Goal: Check status

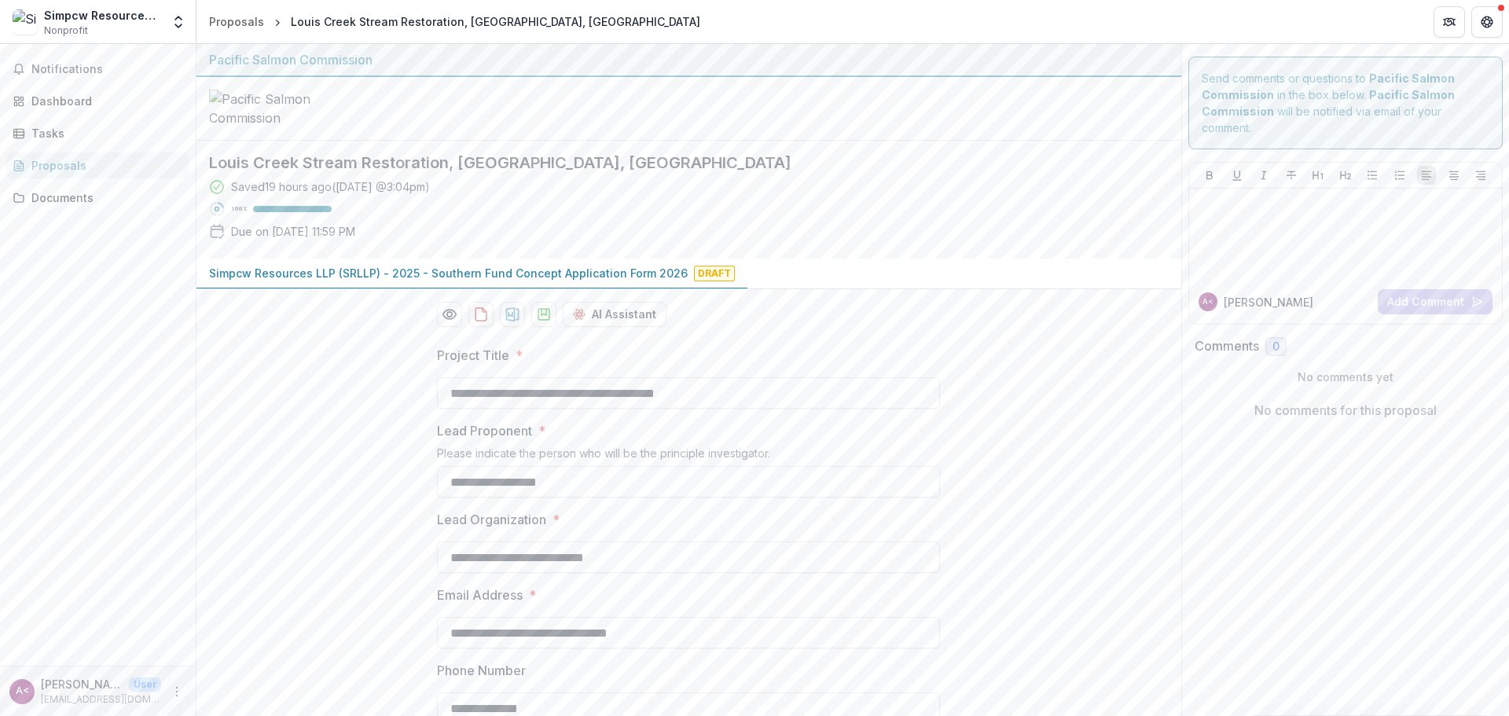
click at [693, 141] on div at bounding box center [688, 109] width 985 height 64
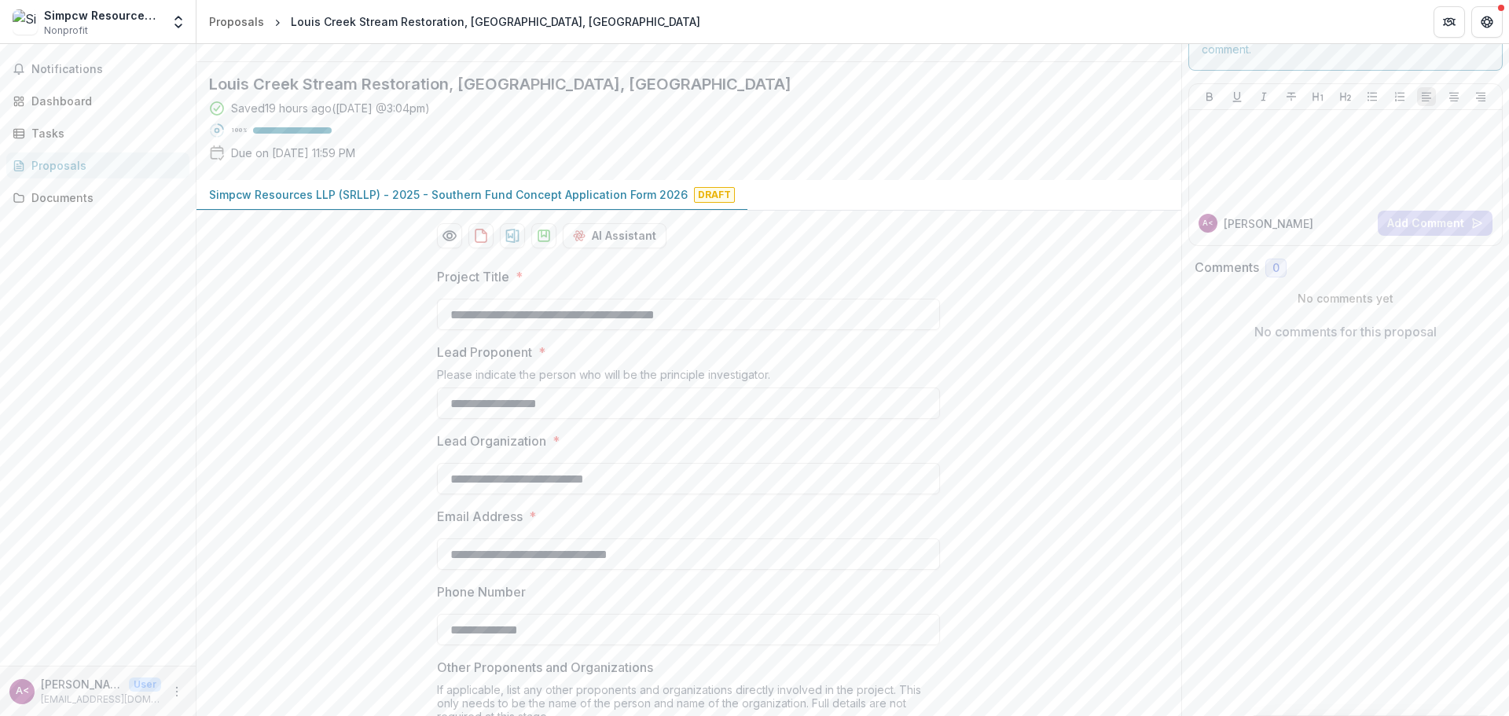
click at [785, 62] on div at bounding box center [688, 30] width 985 height 64
click at [783, 62] on div at bounding box center [688, 30] width 985 height 64
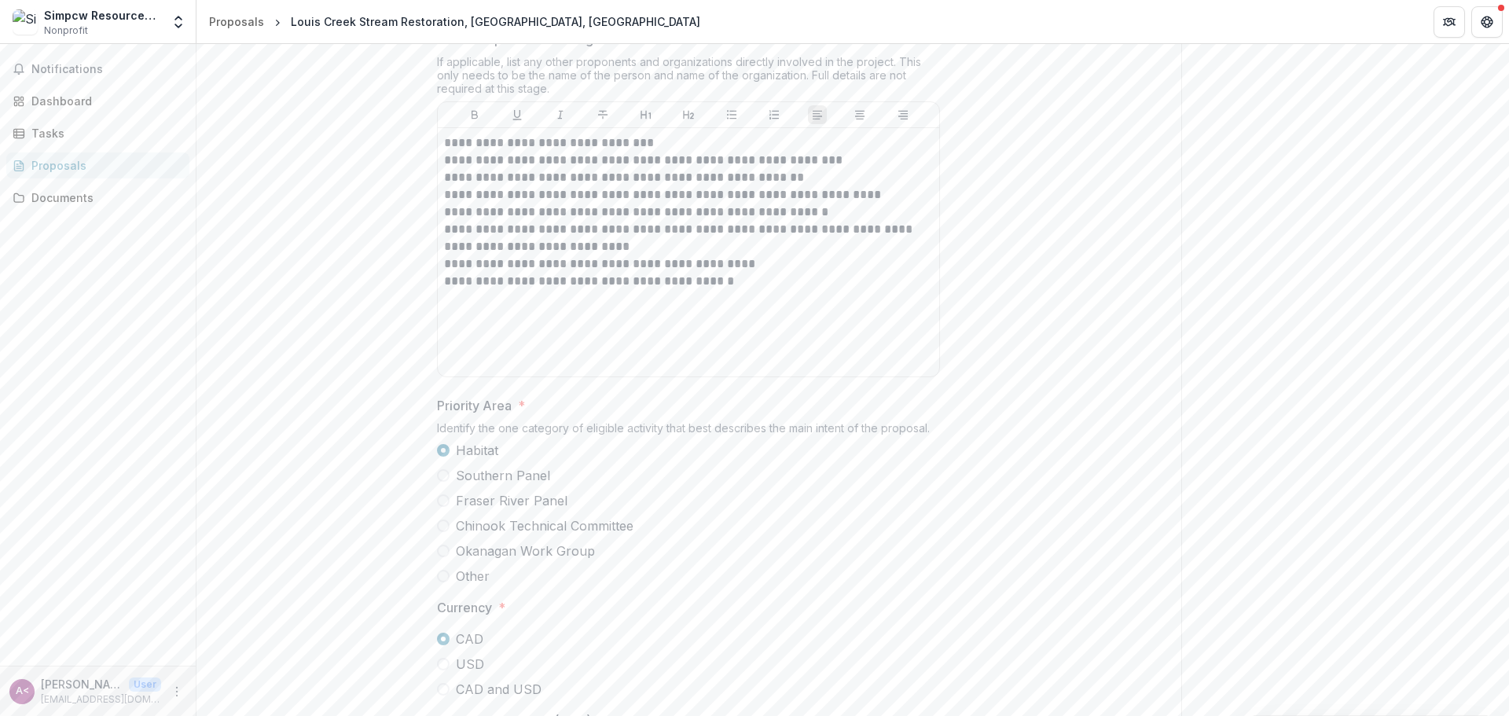
scroll to position [786, 0]
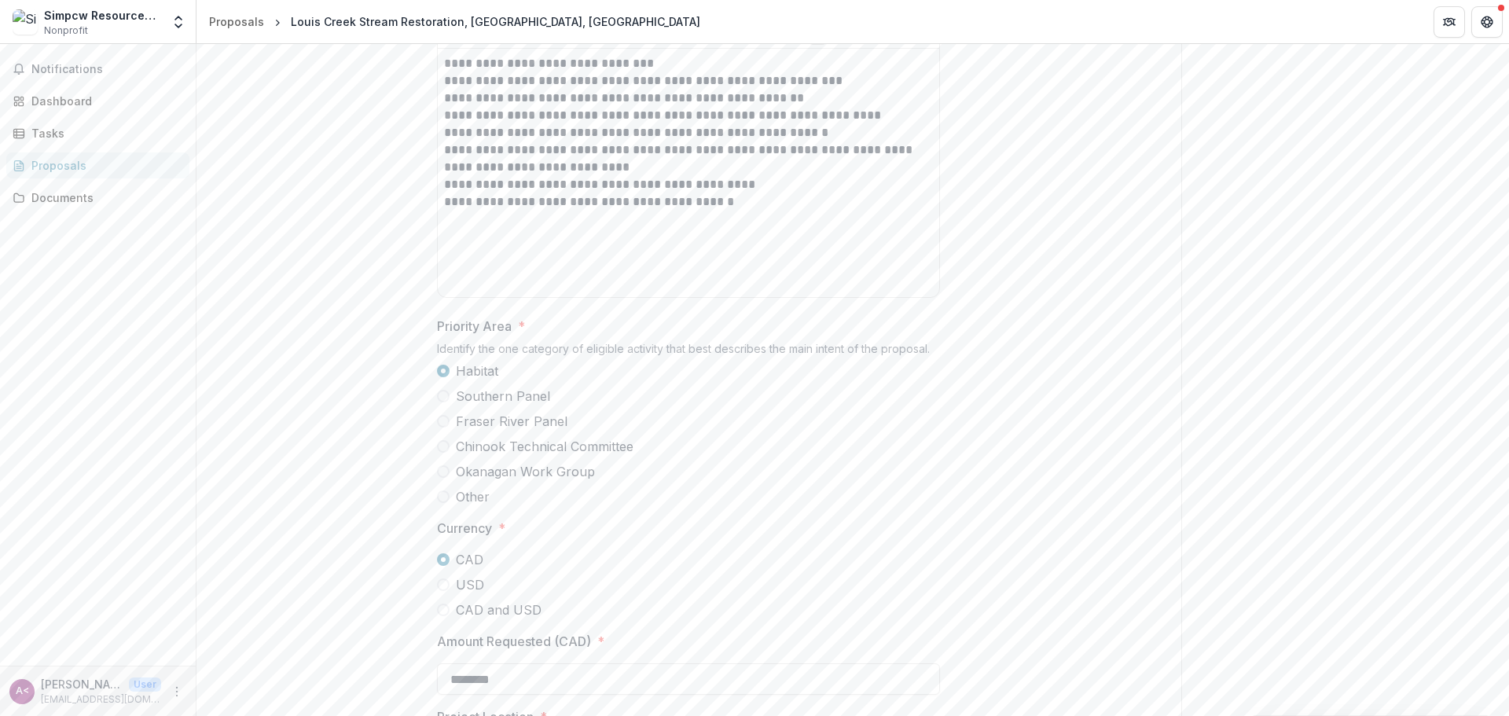
click at [1019, 220] on div "**********" at bounding box center [688, 470] width 985 height 1846
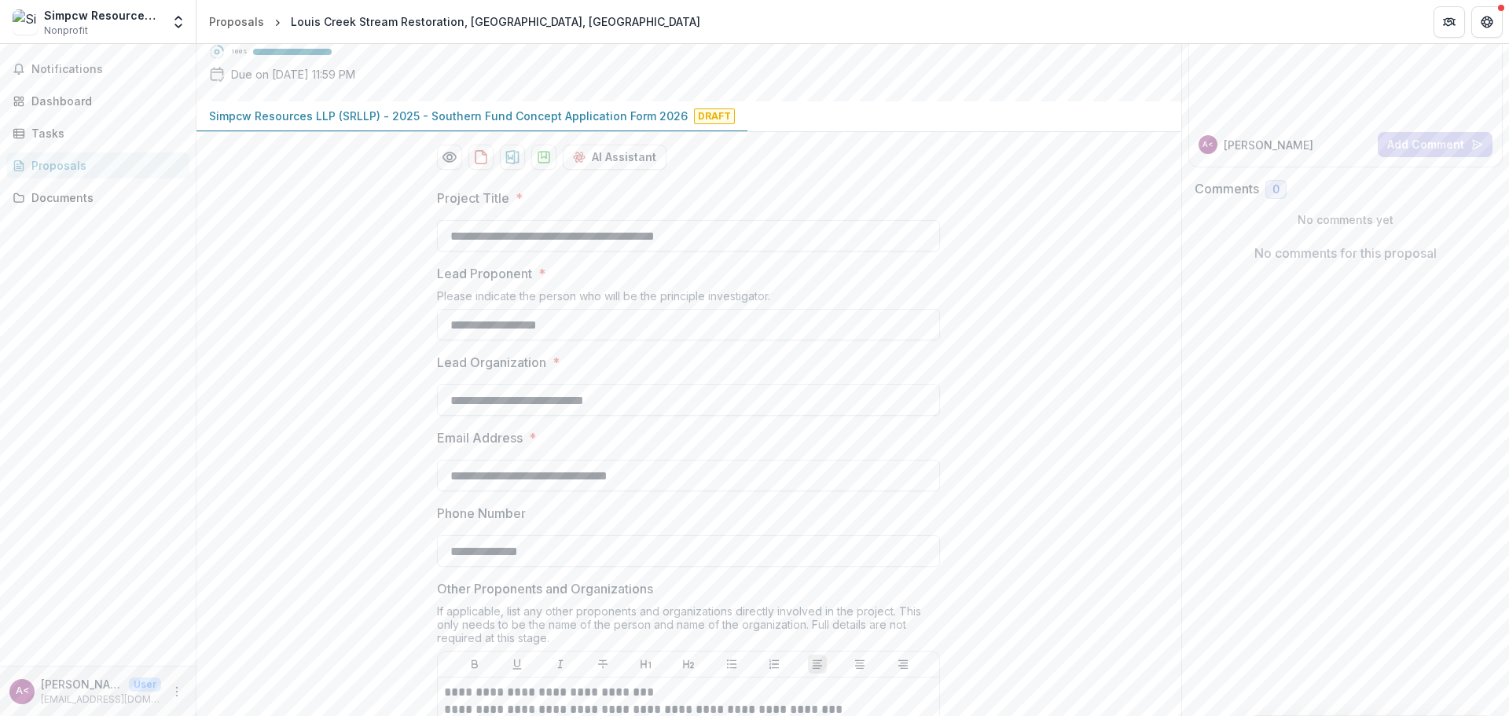
scroll to position [0, 0]
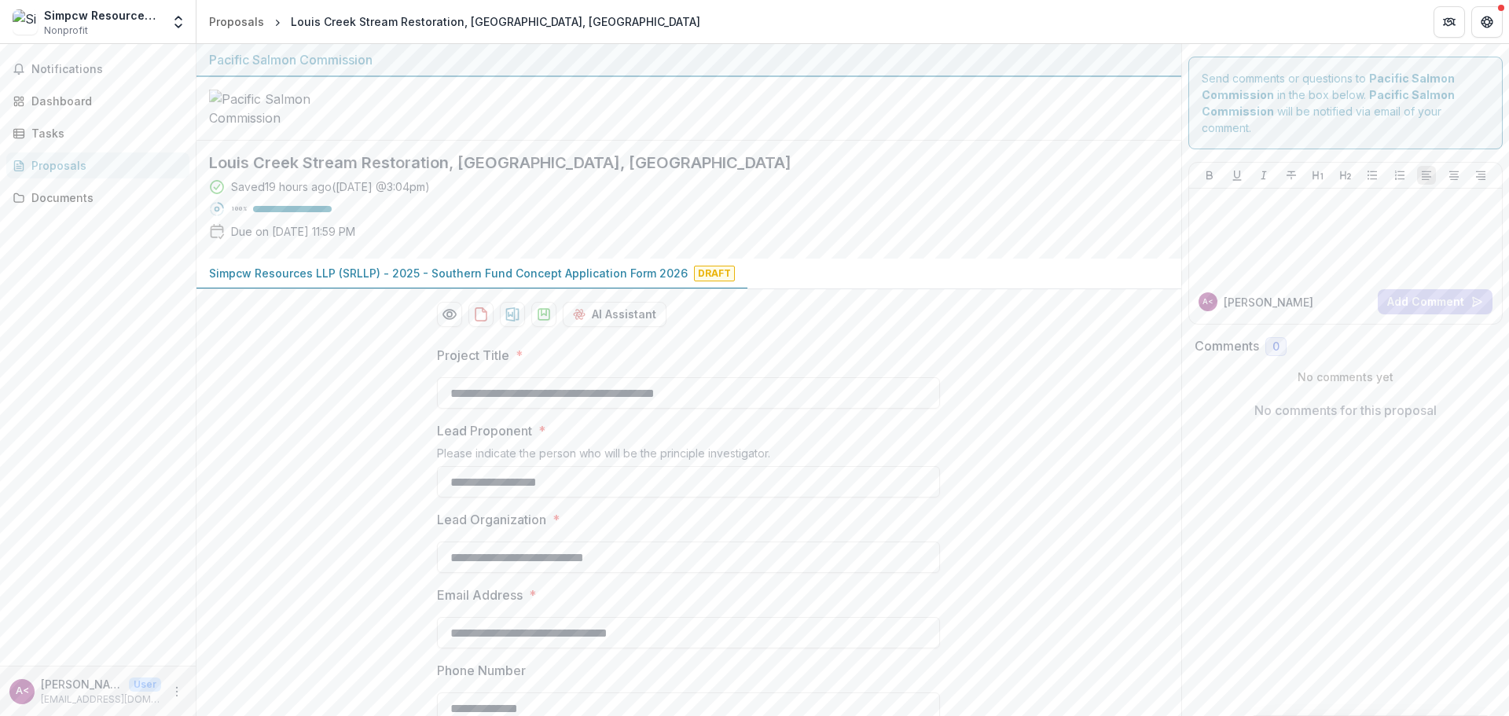
click at [1019, 141] on div at bounding box center [688, 109] width 985 height 64
click at [942, 141] on div at bounding box center [688, 109] width 985 height 64
click at [1037, 246] on div "Saved 19 hours ago ( [DATE] @ 3:04pm ) 100 % Due on [DATE] 11:59 PM" at bounding box center [676, 212] width 934 height 68
click at [1005, 259] on div "Louis Creek Stream Restoration, [GEOGRAPHIC_DATA], [GEOGRAPHIC_DATA] Saved 19 h…" at bounding box center [676, 200] width 960 height 118
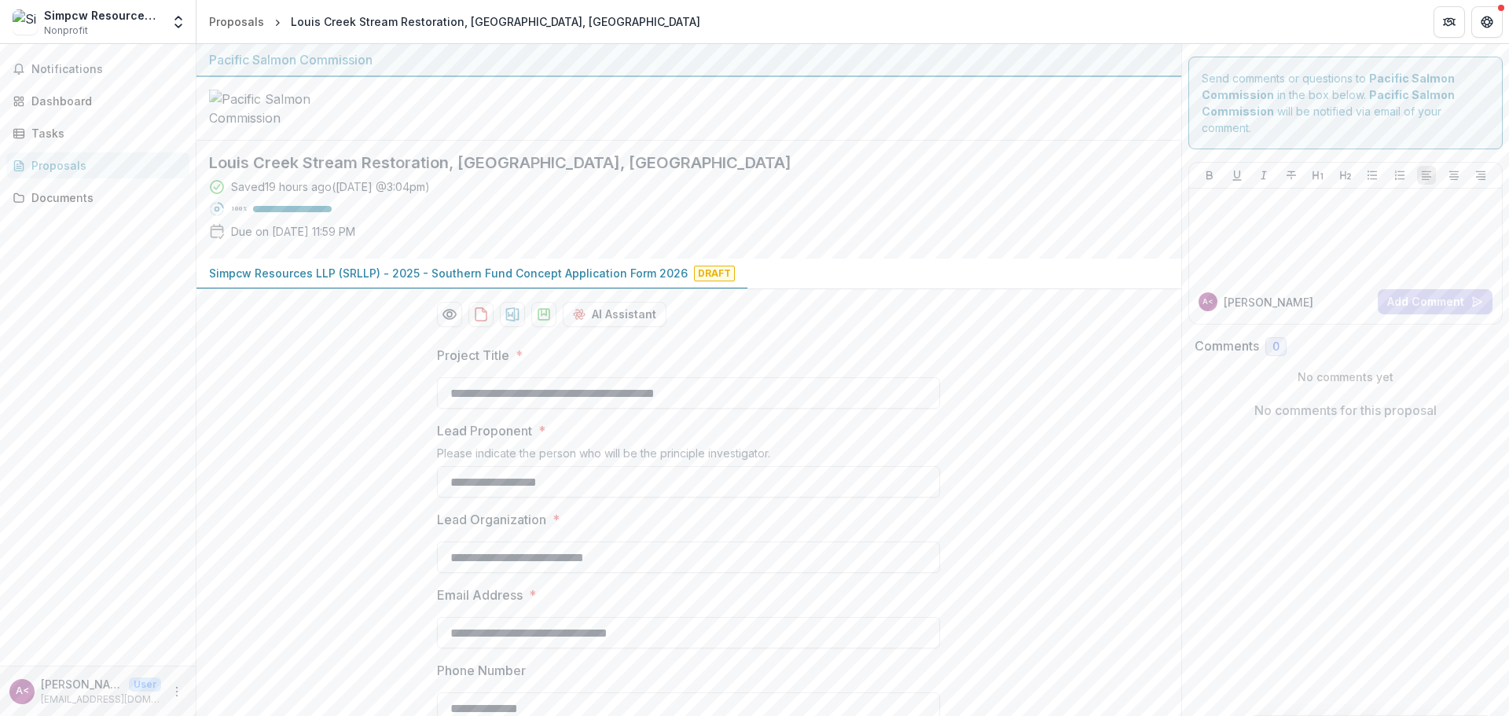
click at [921, 246] on div "Saved 19 hours ago ( [DATE] @ 3:04pm ) 100 % Due on [DATE] 11:59 PM" at bounding box center [676, 212] width 934 height 68
click at [780, 141] on div at bounding box center [688, 109] width 985 height 64
